Goal: Find specific page/section: Find specific page/section

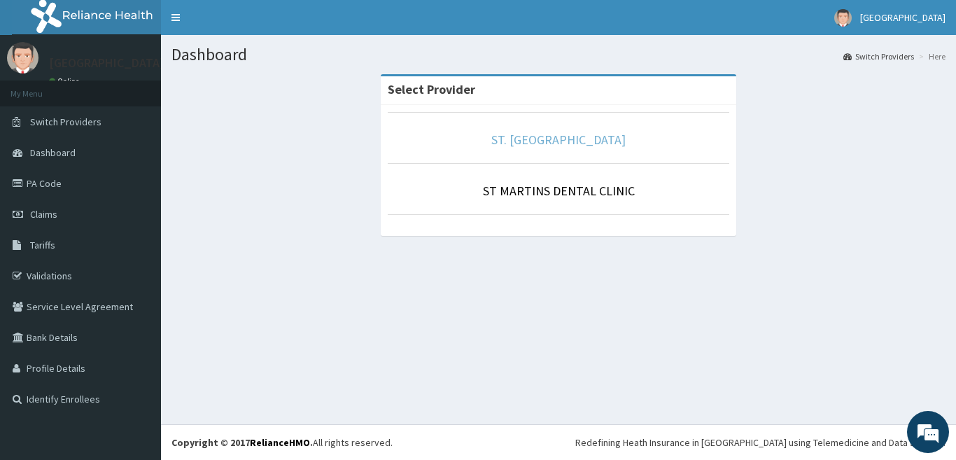
click at [549, 133] on link "ST. [GEOGRAPHIC_DATA]" at bounding box center [558, 140] width 134 height 16
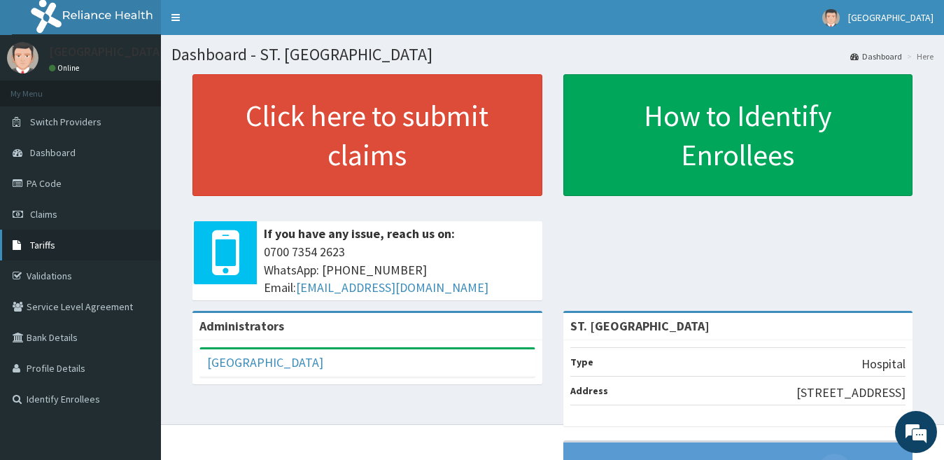
click at [53, 241] on span "Tariffs" at bounding box center [42, 245] width 25 height 13
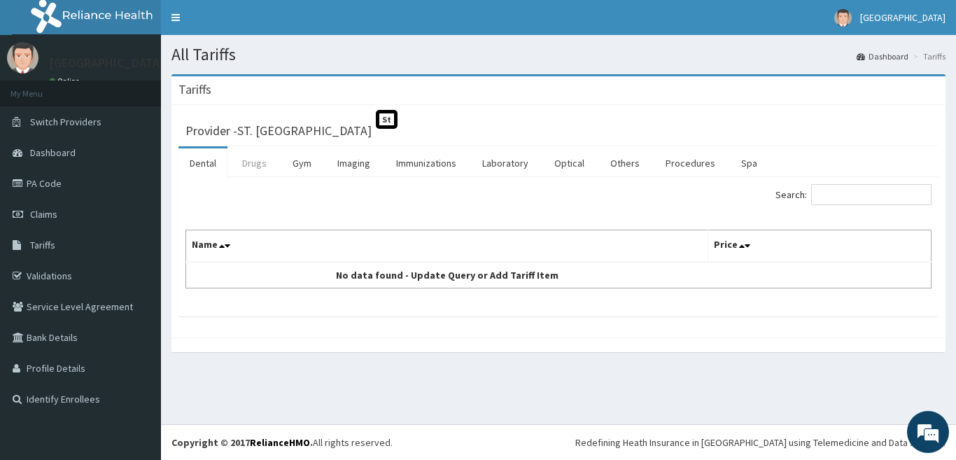
click at [251, 164] on link "Drugs" at bounding box center [254, 162] width 47 height 29
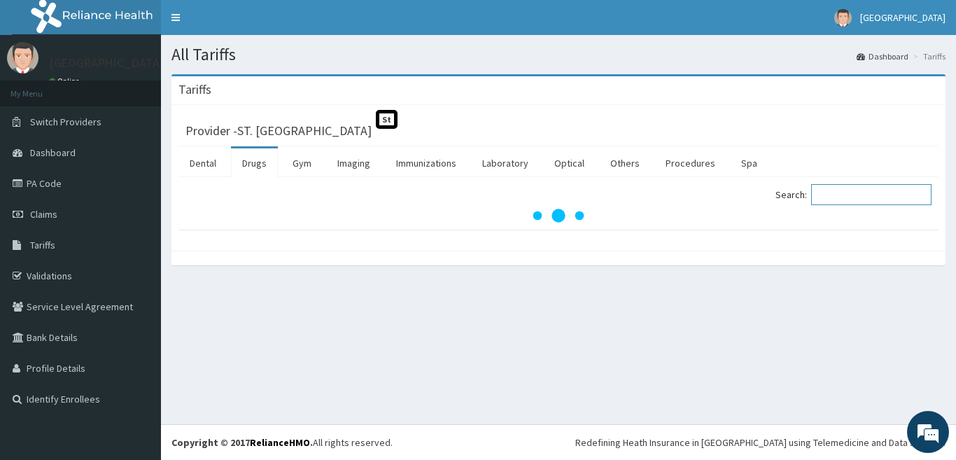
click at [848, 193] on input "Search:" at bounding box center [871, 194] width 120 height 21
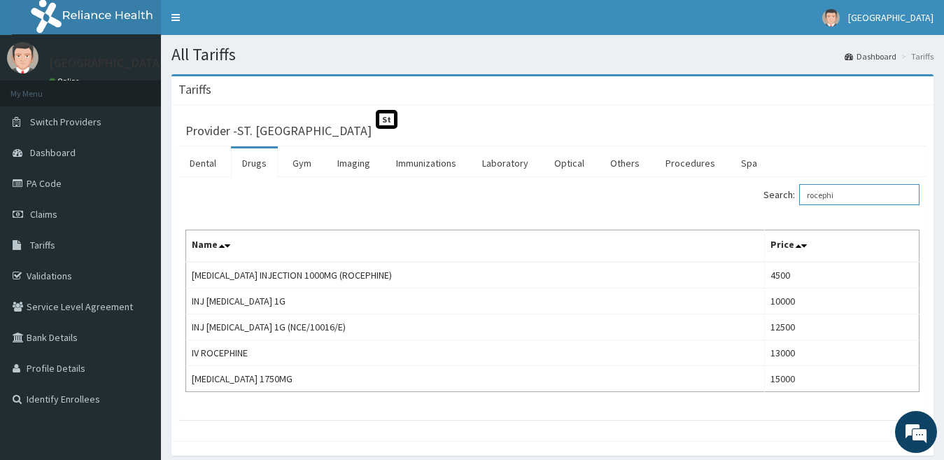
type input "rocephi"
